Goal: Find contact information: Find contact information

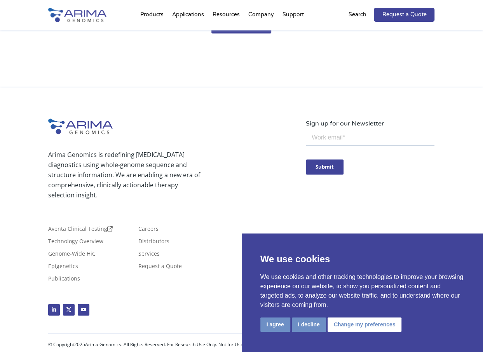
scroll to position [409, 0]
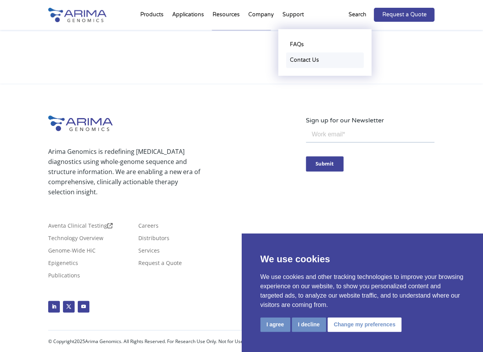
click at [300, 60] on link "Contact Us" at bounding box center [325, 60] width 78 height 16
